Goal: Information Seeking & Learning: Learn about a topic

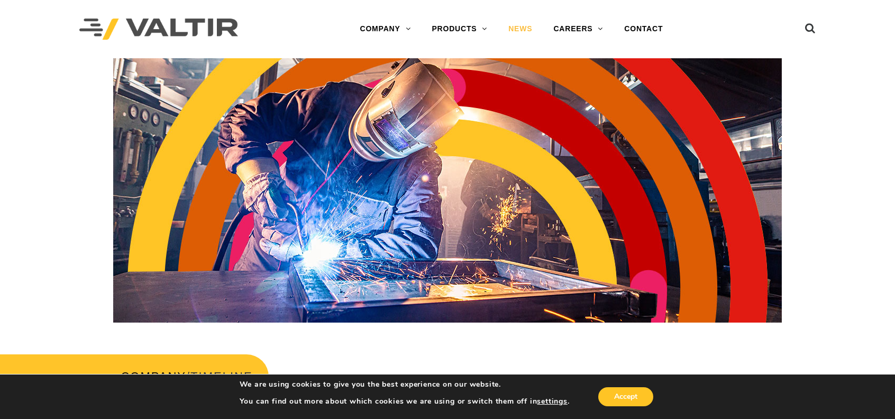
click at [521, 29] on link "NEWS" at bounding box center [520, 29] width 45 height 21
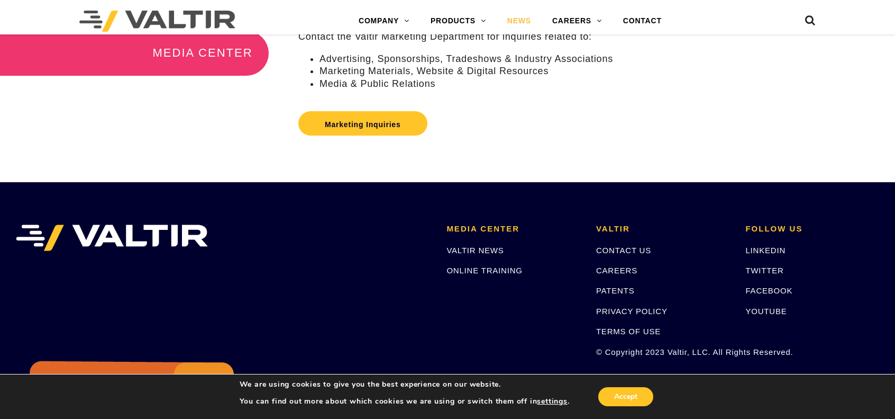
scroll to position [318, 0]
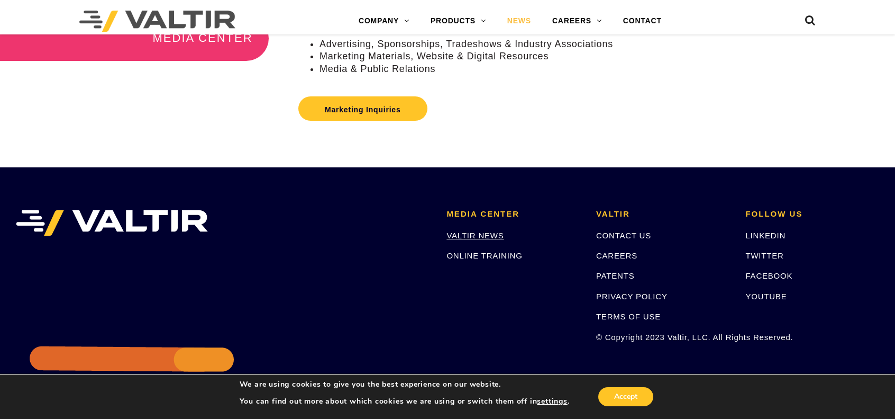
click at [489, 240] on link "VALTIR NEWS" at bounding box center [475, 235] width 57 height 9
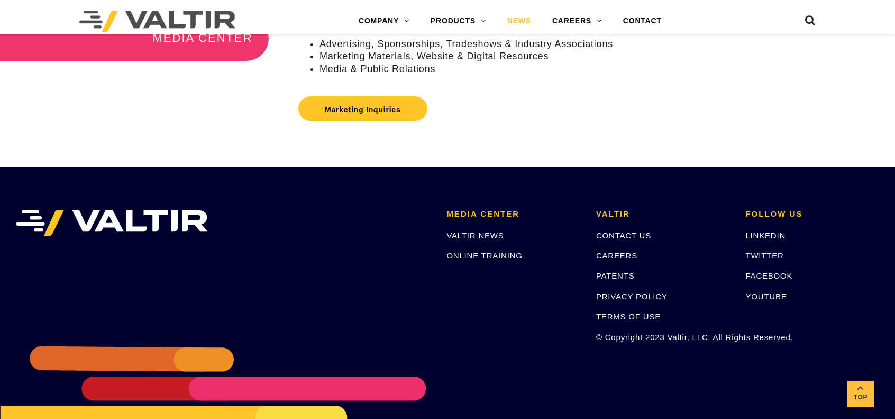
scroll to position [265, 0]
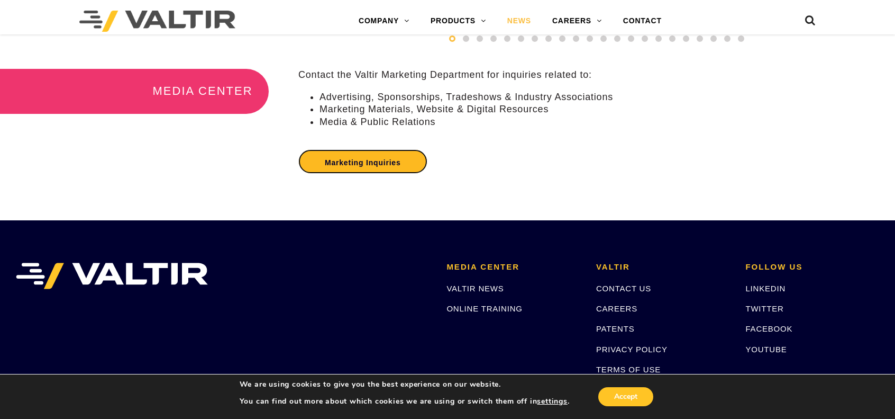
click at [375, 169] on link "Marketing Inquiries" at bounding box center [362, 161] width 129 height 24
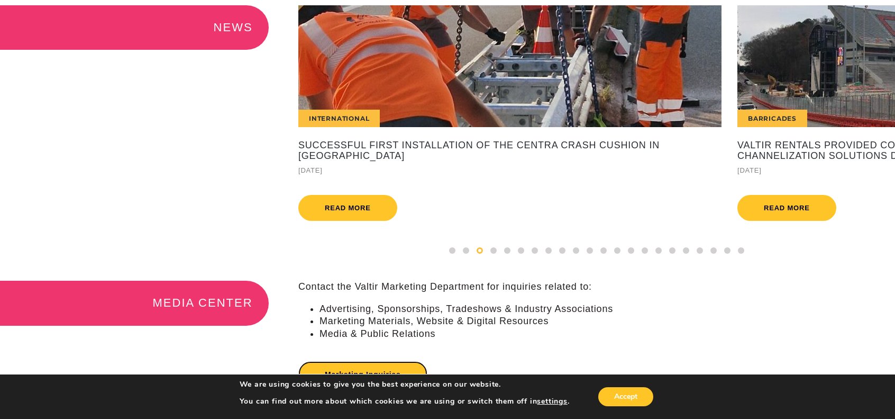
scroll to position [0, 0]
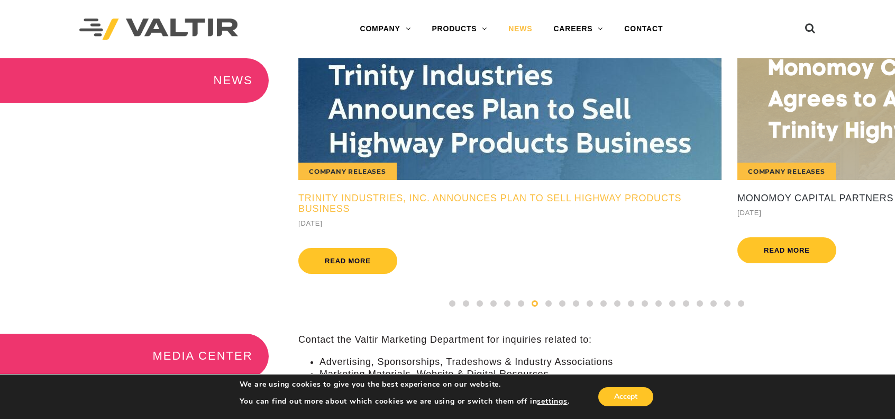
click at [578, 196] on h5 "Trinity Industries, Inc. Announces Plan to Sell Highway Products Business" at bounding box center [509, 203] width 423 height 21
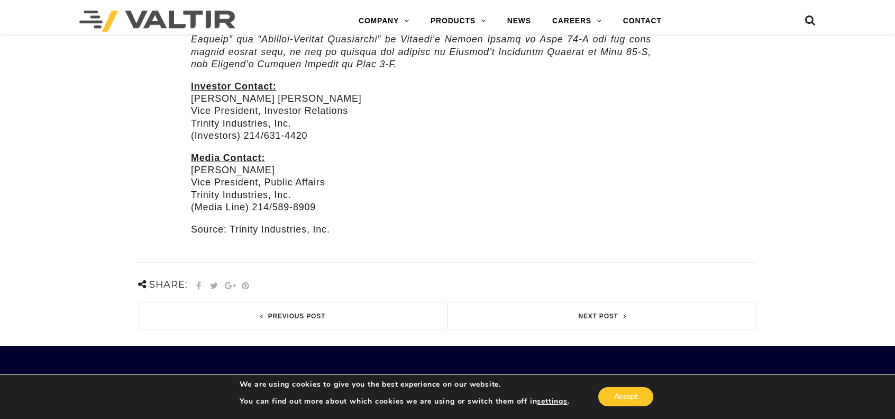
scroll to position [1058, 0]
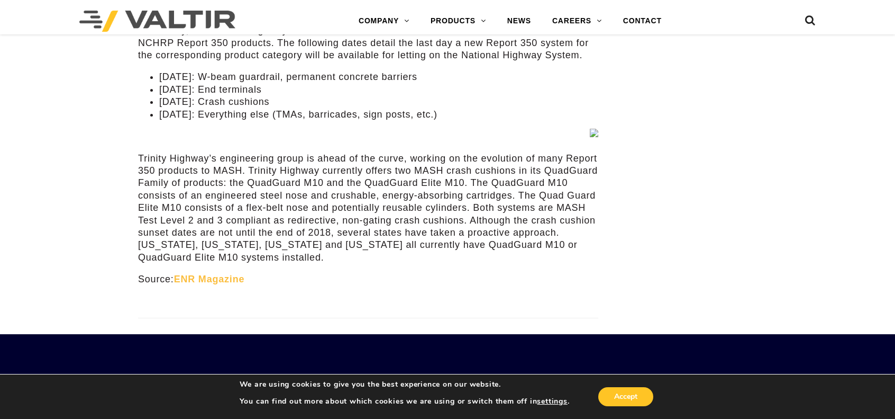
scroll to position [3440, 0]
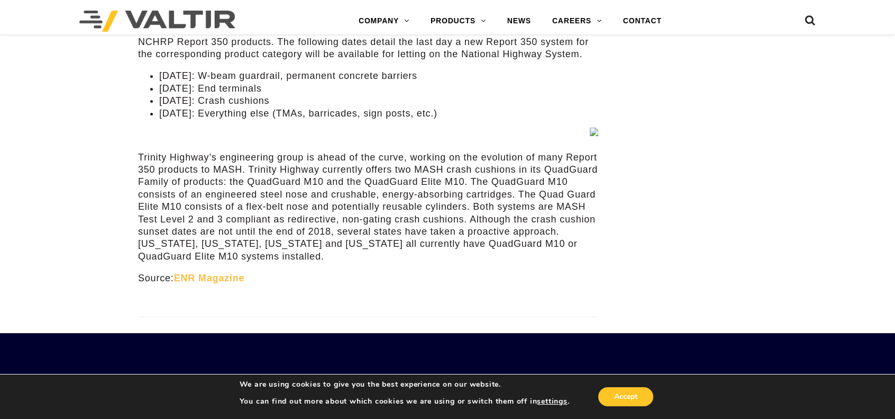
click at [220, 273] on link "ENR Magazine" at bounding box center [209, 278] width 71 height 11
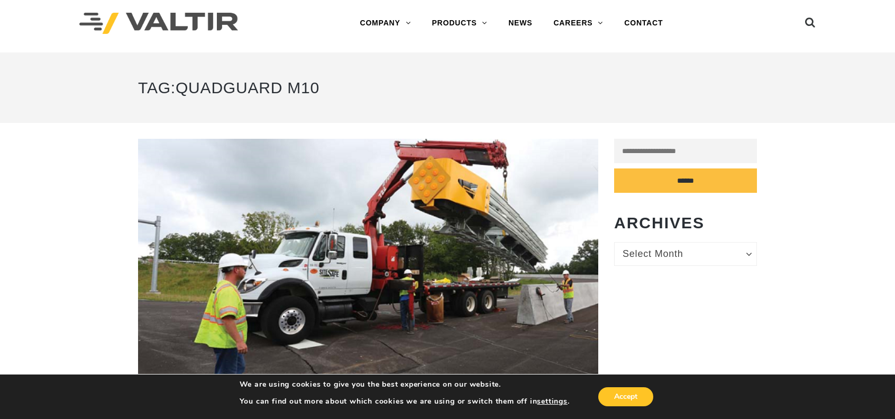
scroll to position [0, 0]
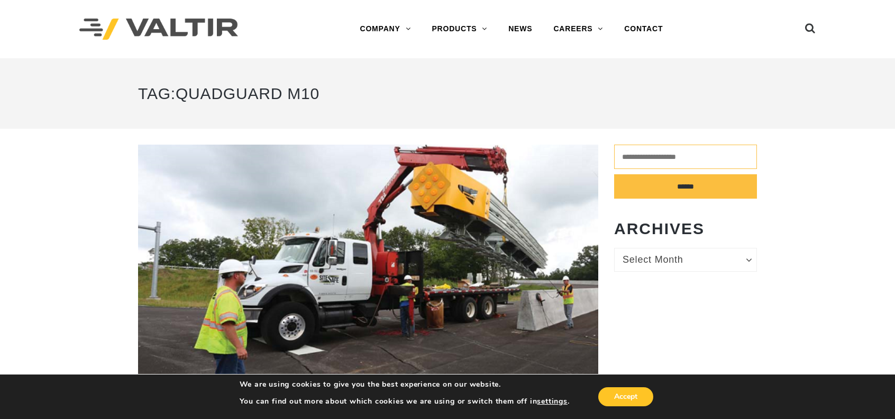
click at [662, 155] on input "search" at bounding box center [685, 156] width 143 height 24
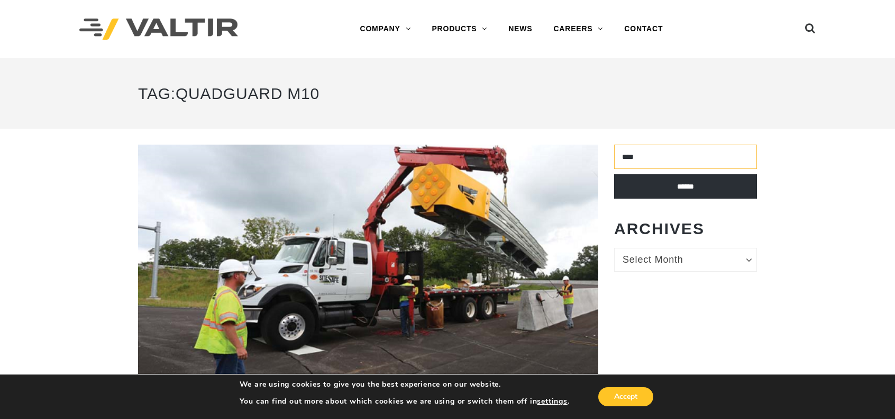
type input "****"
click at [690, 186] on input "******" at bounding box center [685, 186] width 143 height 24
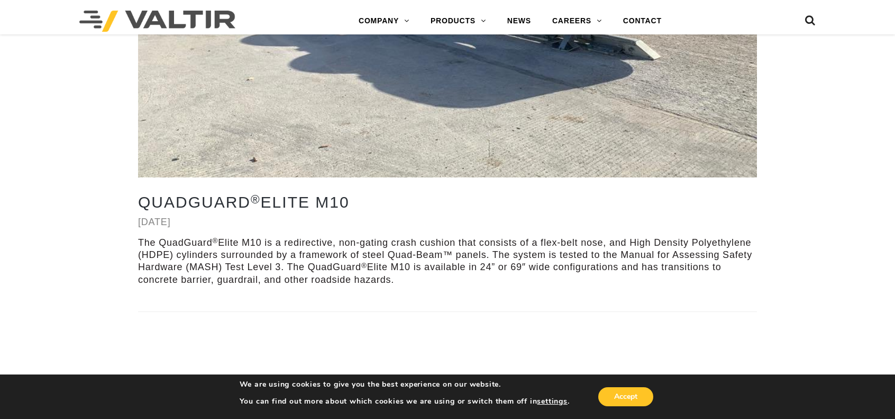
scroll to position [4697, 0]
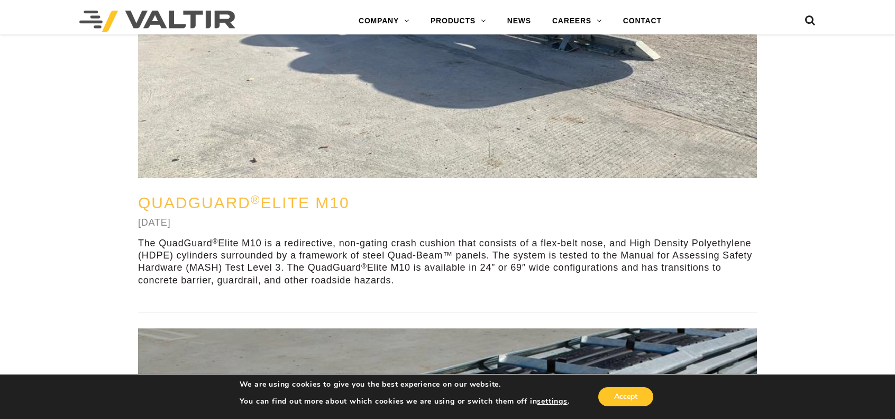
click at [282, 203] on link "QuadGuard ® Elite M10" at bounding box center [244, 202] width 212 height 17
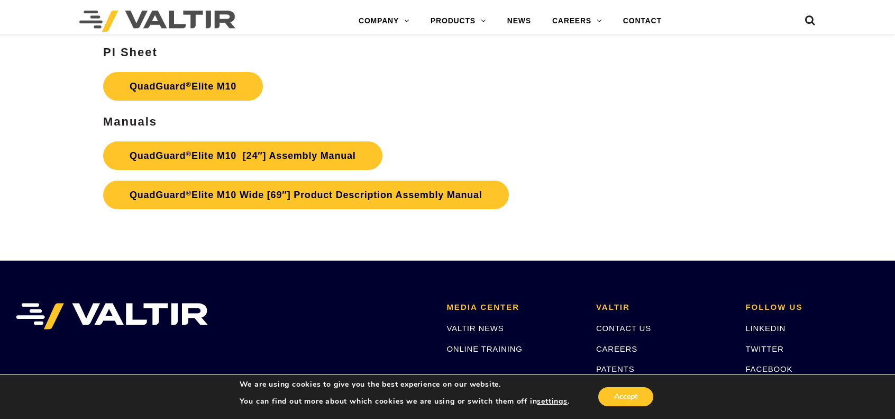
scroll to position [5398, 0]
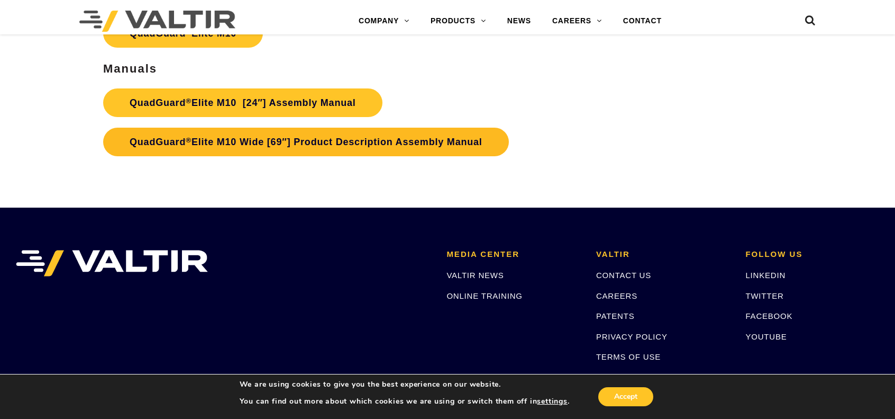
click at [341, 141] on link "QuadGuard ® Elite M10 Wide [69″] Product Description Assembly Manual" at bounding box center [306, 142] width 406 height 29
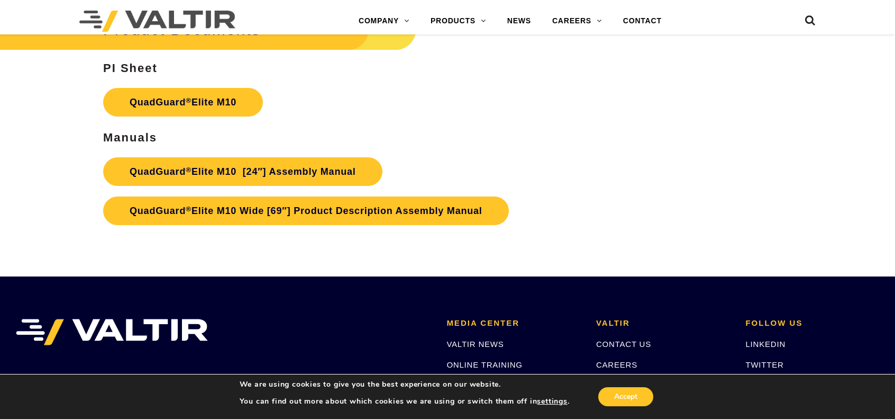
scroll to position [5239, 0]
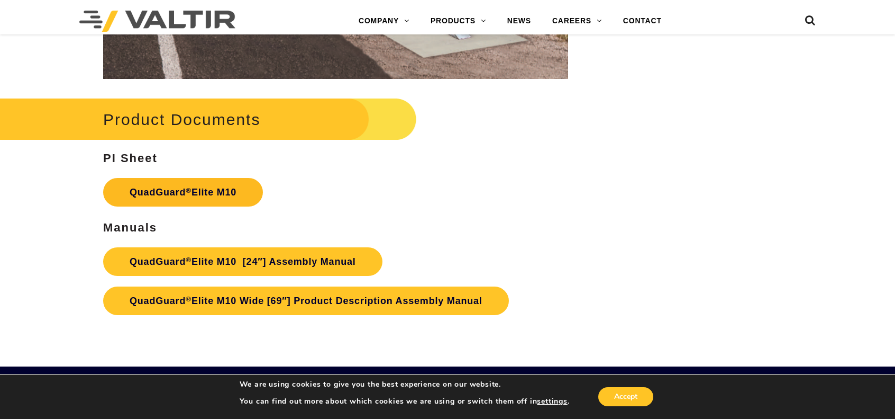
click at [217, 191] on link "QuadGuard ® Elite M10" at bounding box center [183, 192] width 160 height 29
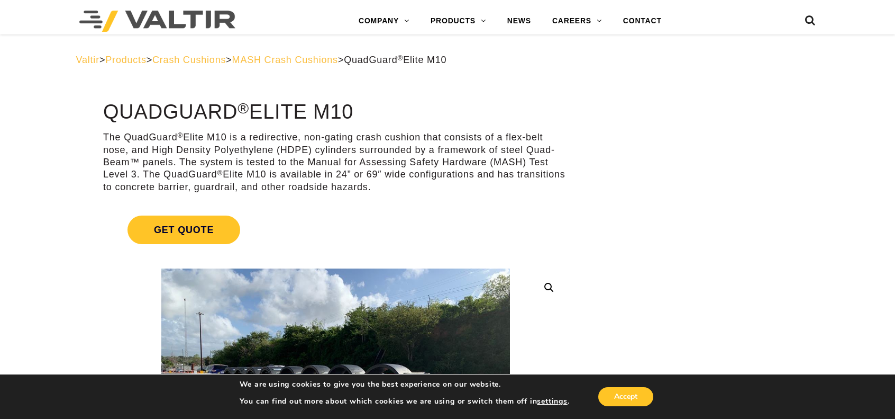
scroll to position [0, 0]
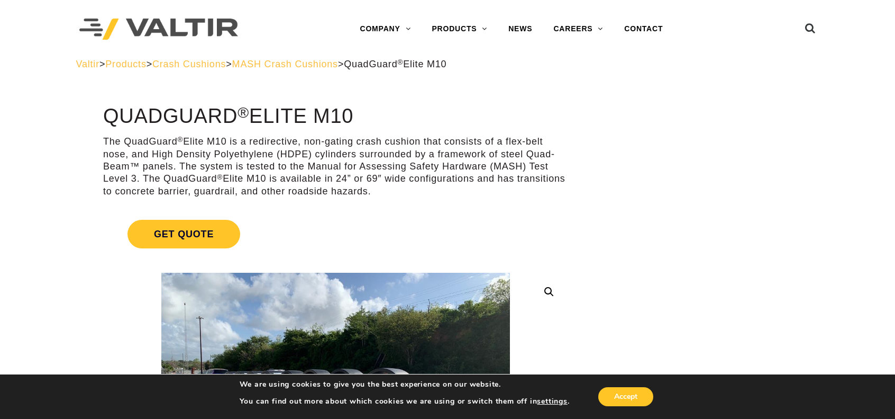
drag, startPoint x: 107, startPoint y: 114, endPoint x: 300, endPoint y: 200, distance: 211.1
click at [357, 114] on h1 "QuadGuard ® Elite M10" at bounding box center [335, 116] width 465 height 22
